Goal: Task Accomplishment & Management: Manage account settings

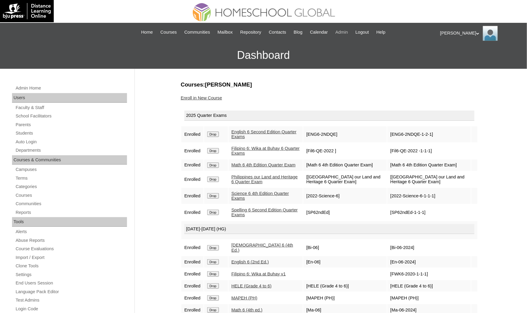
click at [345, 32] on span "Admin" at bounding box center [341, 32] width 13 height 7
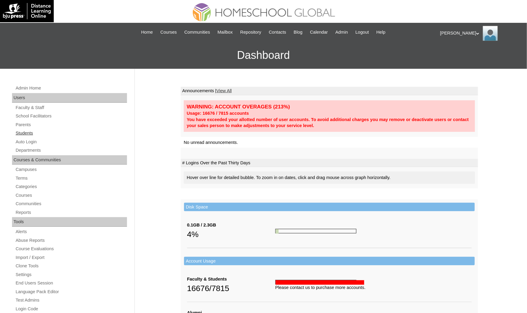
click at [26, 131] on link "Students" at bounding box center [71, 133] width 112 height 8
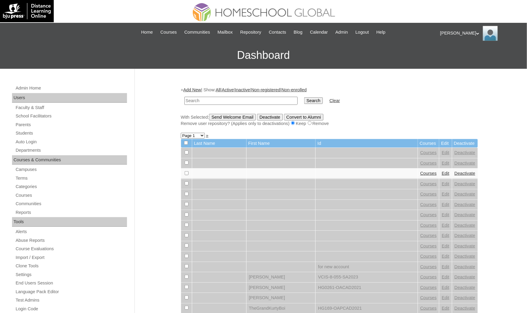
click at [197, 100] on input "text" at bounding box center [240, 101] width 113 height 8
type input "[PERSON_NAME]"
click at [304, 97] on input "Search" at bounding box center [313, 100] width 19 height 7
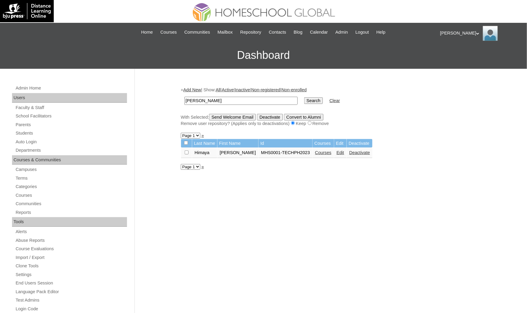
click at [315, 152] on link "Courses" at bounding box center [323, 152] width 17 height 5
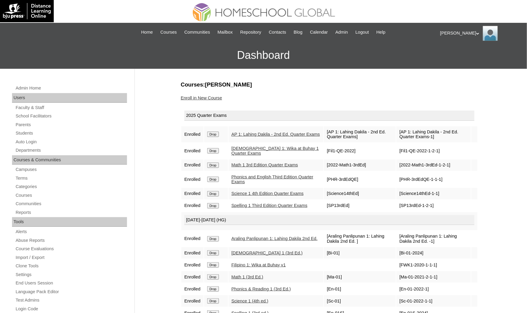
click at [162, 209] on div "Admin Home Users Faculty & Staff School Facilitators Parents Students Auto Logi…" at bounding box center [263, 276] width 527 height 414
click at [160, 35] on span "Courses" at bounding box center [168, 32] width 17 height 7
